Goal: Task Accomplishment & Management: Complete application form

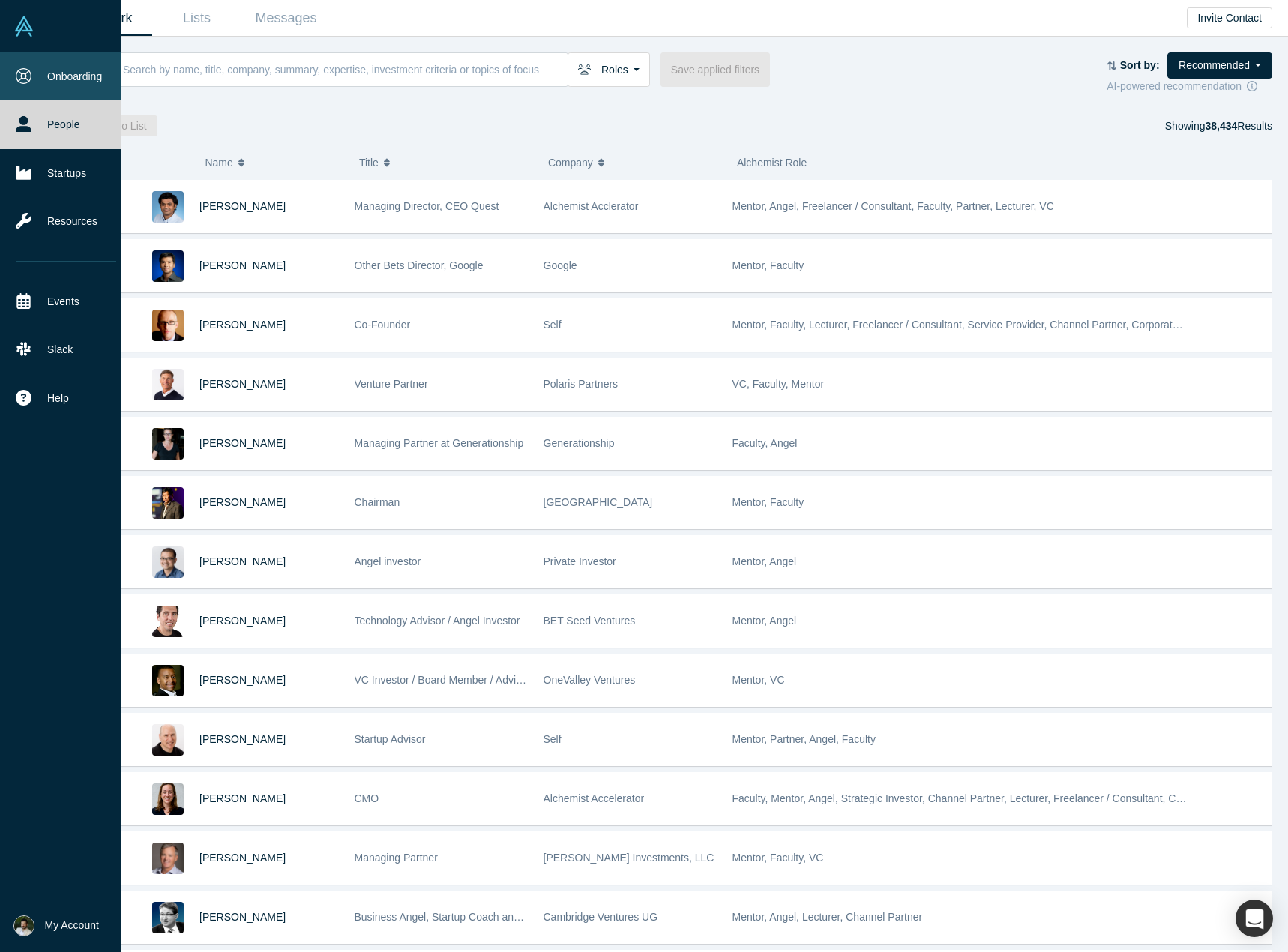
click at [22, 71] on icon at bounding box center [24, 76] width 16 height 16
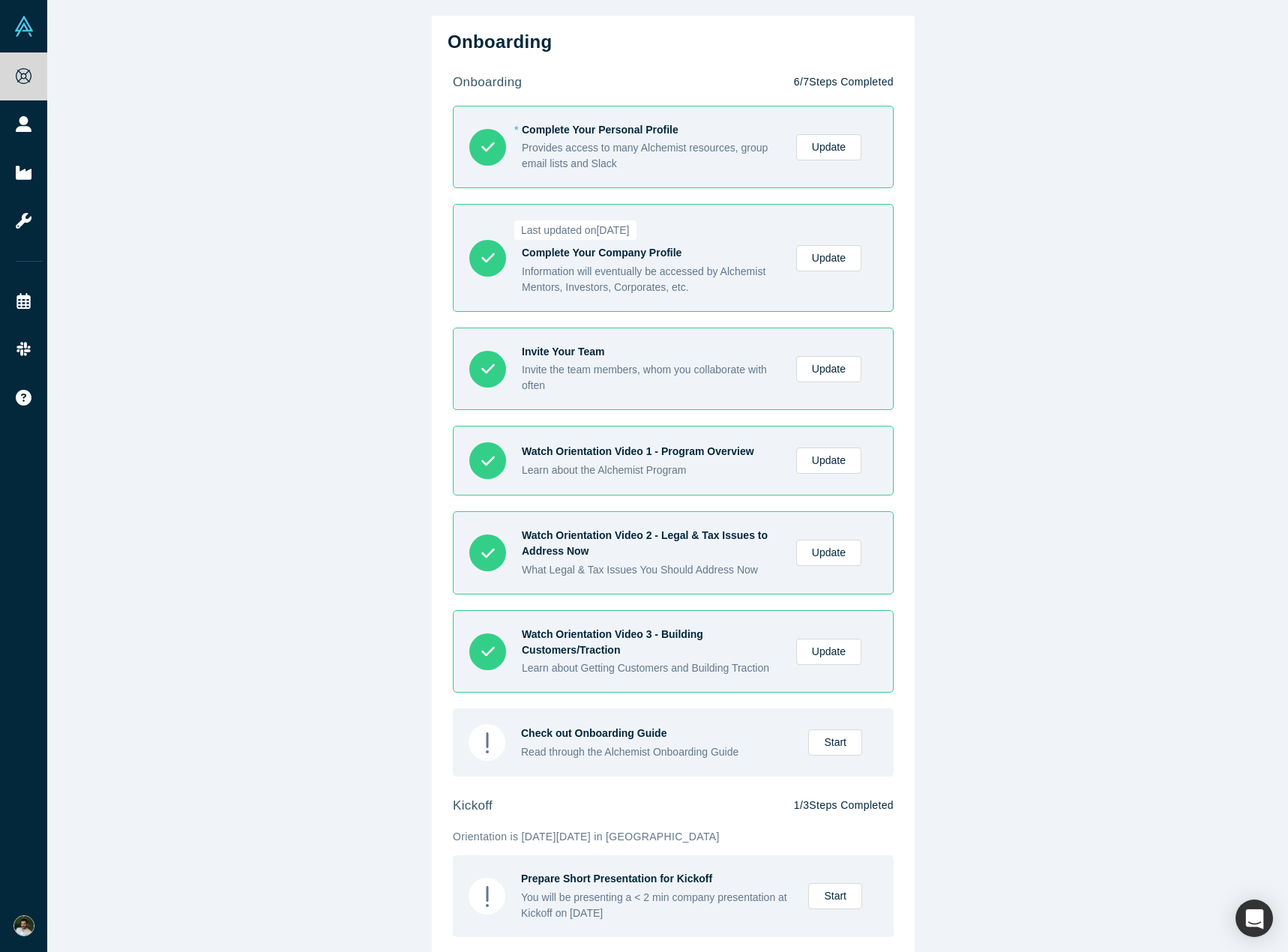
click at [976, 558] on div "Onboarding onboarding 6 / 7 Steps Completed * Complete Your Personal Profile Pr…" at bounding box center [673, 482] width 1252 height 964
